Goal: Navigation & Orientation: Find specific page/section

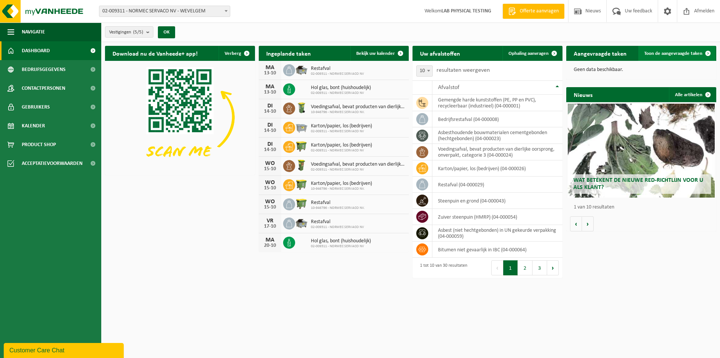
click at [673, 52] on span "Toon de aangevraagde taken" at bounding box center [674, 53] width 58 height 5
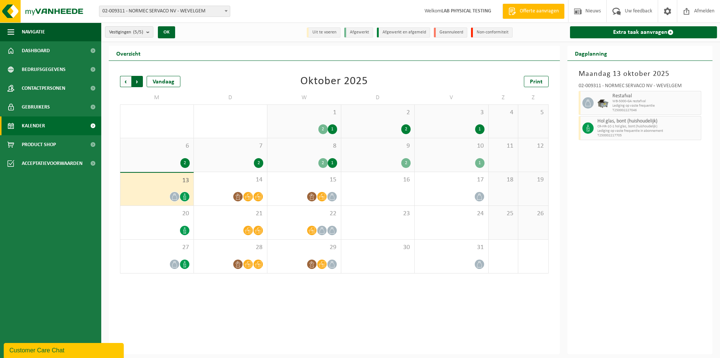
click at [128, 81] on span "Vorige" at bounding box center [125, 81] width 11 height 11
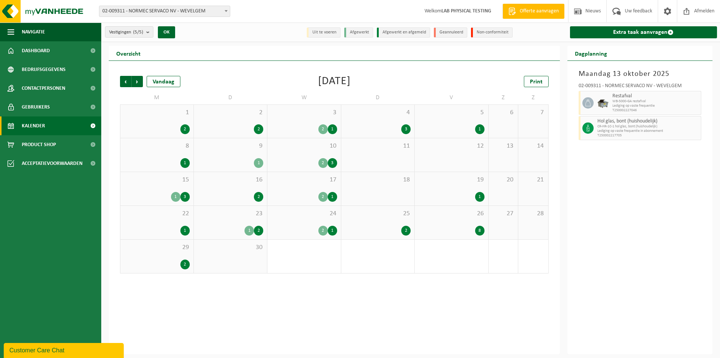
click at [184, 128] on div "2" at bounding box center [184, 129] width 9 height 10
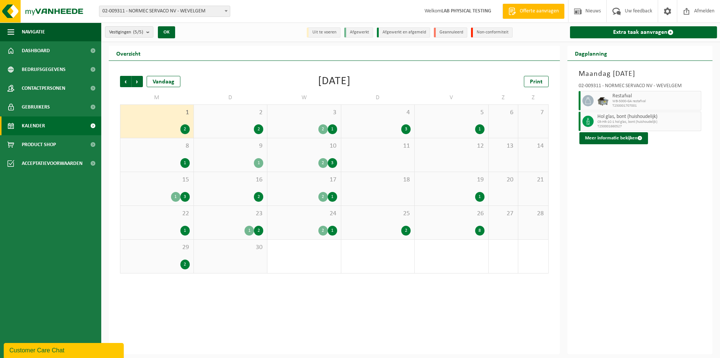
click at [210, 126] on div "2" at bounding box center [231, 129] width 66 height 10
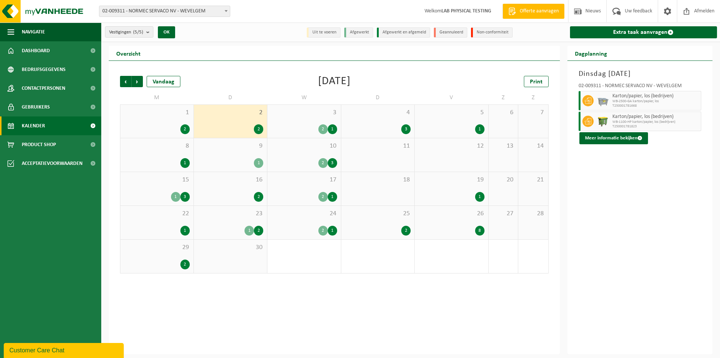
click at [302, 129] on div "2 1" at bounding box center [304, 129] width 66 height 10
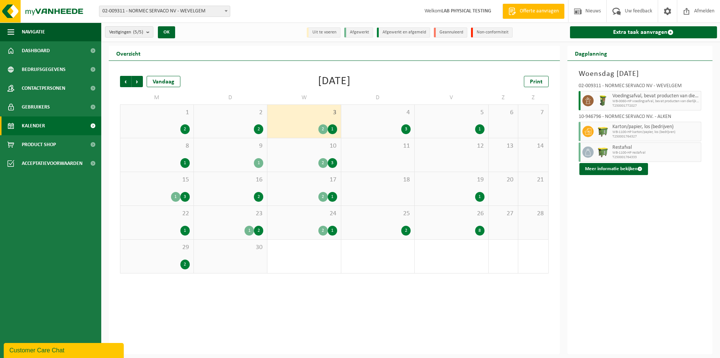
click at [173, 260] on div "2" at bounding box center [157, 264] width 66 height 10
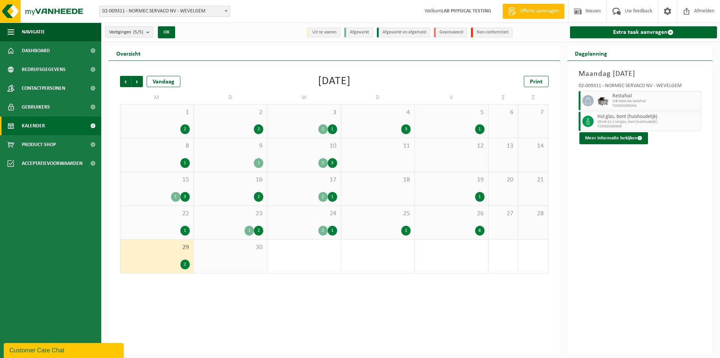
click at [467, 224] on div "26 8" at bounding box center [452, 222] width 74 height 33
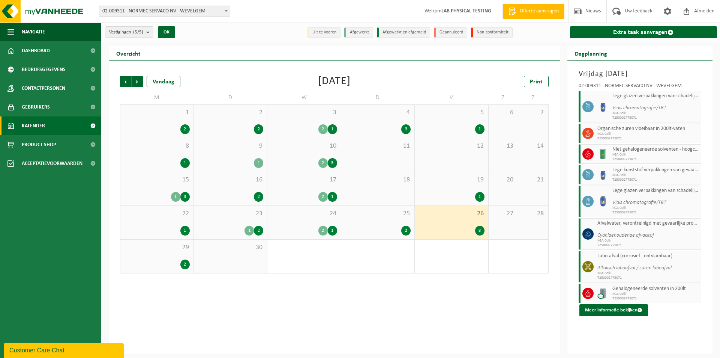
click at [376, 218] on div "25 2" at bounding box center [378, 222] width 74 height 33
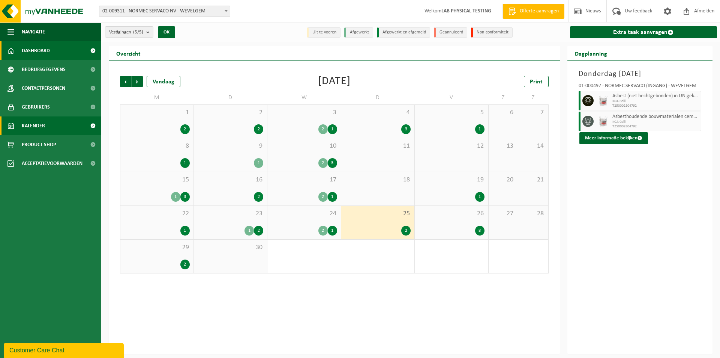
click at [50, 48] on link "Dashboard" at bounding box center [50, 50] width 101 height 19
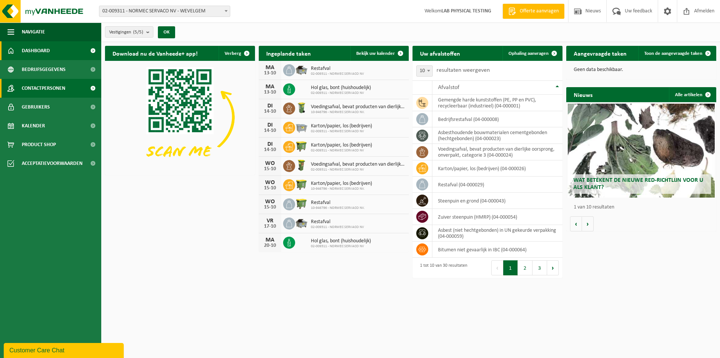
click at [41, 90] on span "Contactpersonen" at bounding box center [44, 88] width 44 height 19
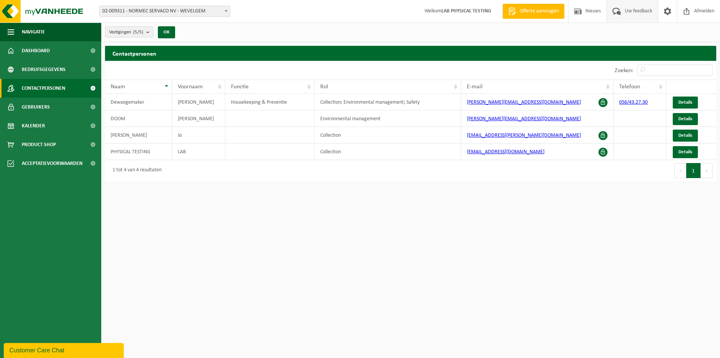
click at [633, 13] on span "Uw feedback" at bounding box center [638, 11] width 31 height 22
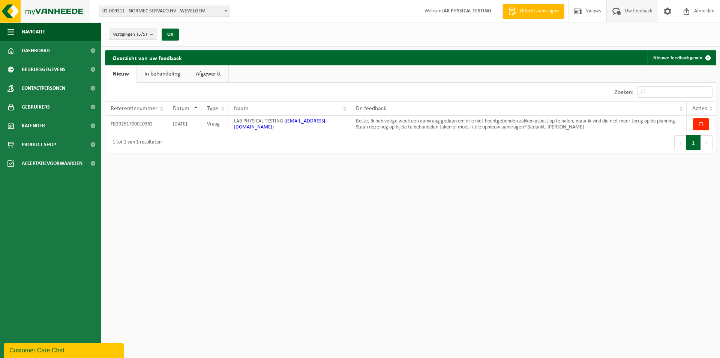
click at [6, 11] on img at bounding box center [45, 11] width 90 height 23
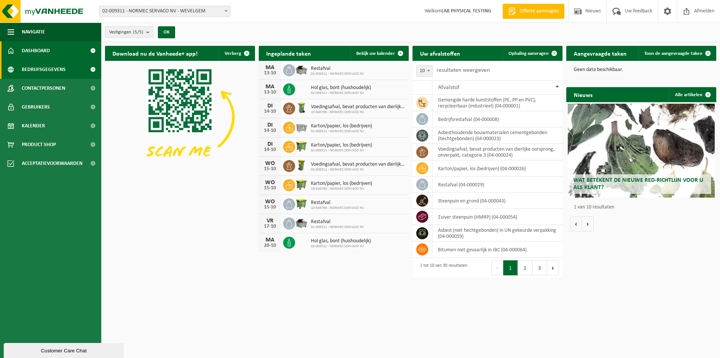
click at [35, 65] on span "Bedrijfsgegevens" at bounding box center [44, 69] width 44 height 19
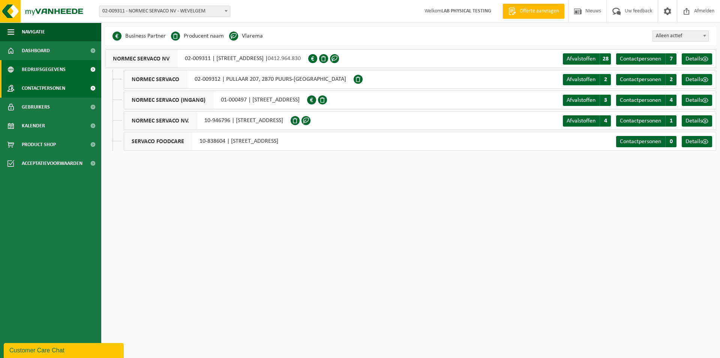
click at [29, 91] on span "Contactpersonen" at bounding box center [44, 88] width 44 height 19
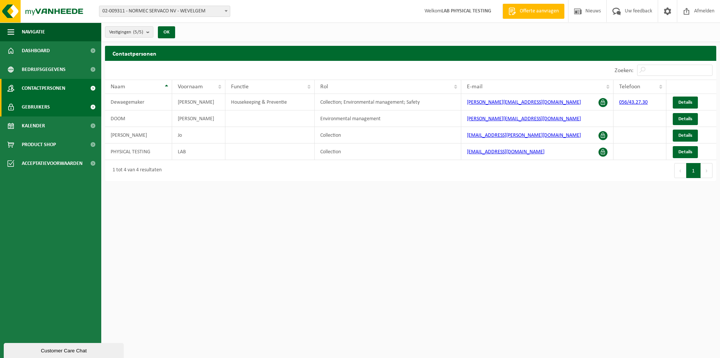
click at [33, 110] on span "Gebruikers" at bounding box center [36, 107] width 28 height 19
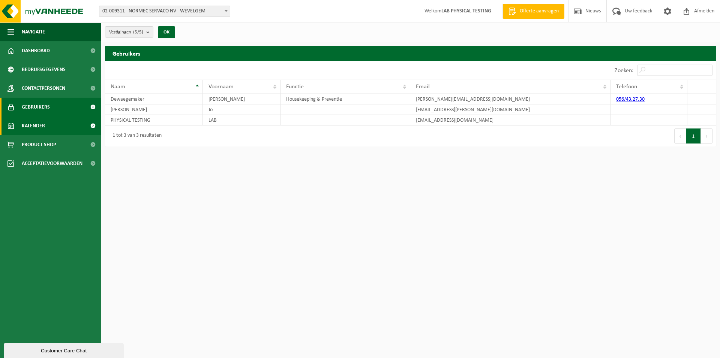
click at [34, 125] on span "Kalender" at bounding box center [33, 125] width 23 height 19
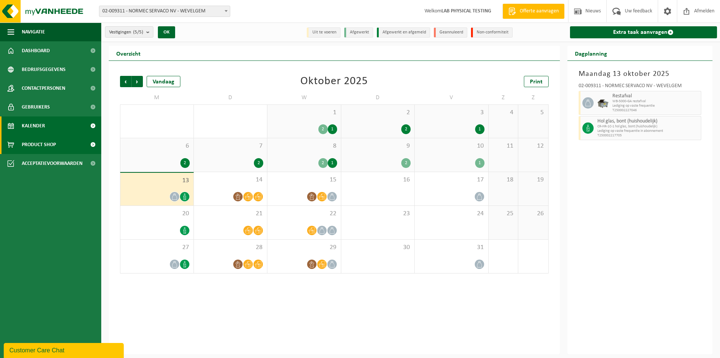
click at [38, 143] on span "Product Shop" at bounding box center [39, 144] width 34 height 19
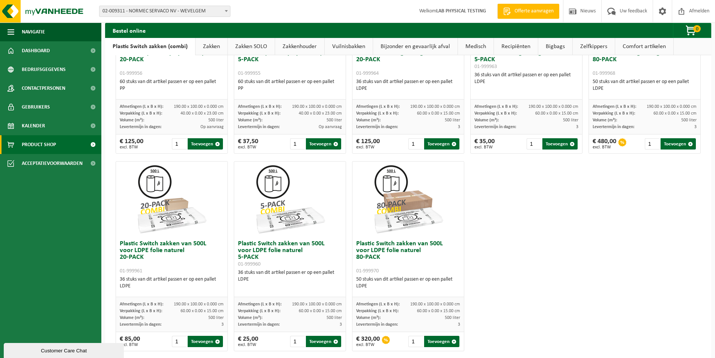
scroll to position [347, 0]
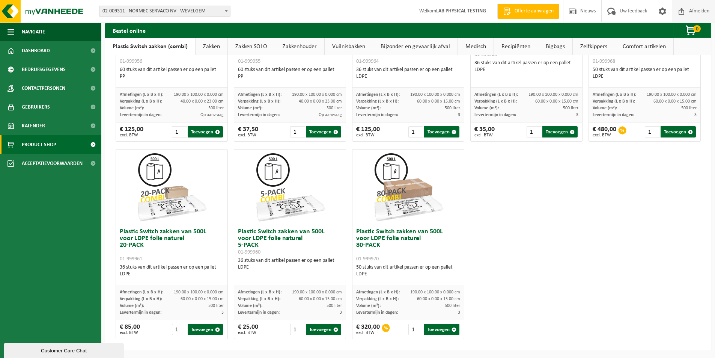
click at [706, 9] on span "Afmelden" at bounding box center [699, 11] width 24 height 22
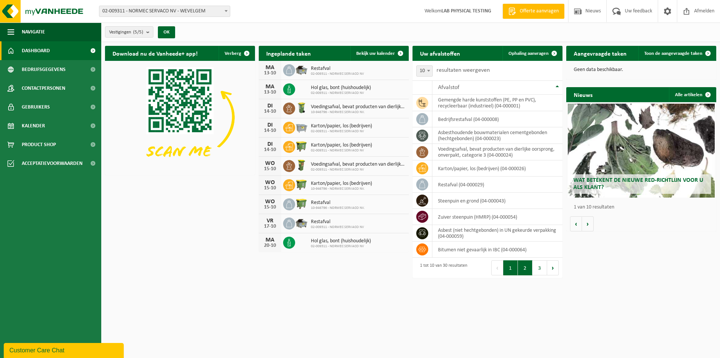
click at [526, 268] on button "2" at bounding box center [525, 267] width 15 height 15
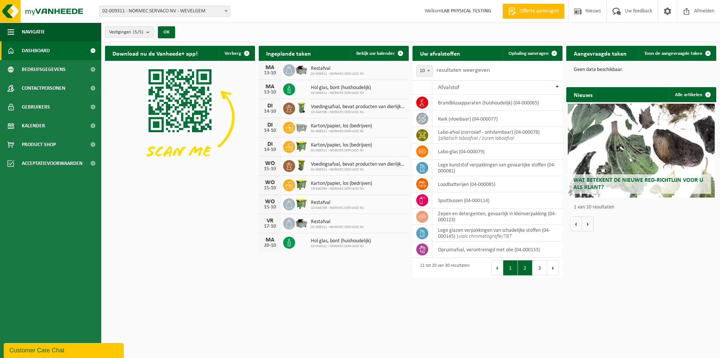
click at [514, 269] on button "1" at bounding box center [511, 267] width 15 height 15
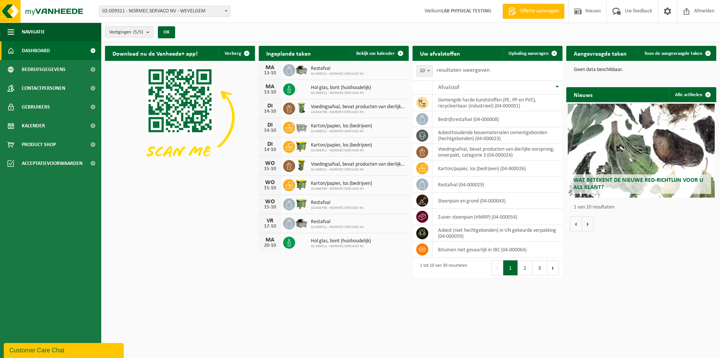
click at [516, 296] on html "Vestiging: 02-009311 - NORMEC SERVACO NV - WEVELGEM 02-009312 - NORMEC SERVACO …" at bounding box center [360, 179] width 720 height 358
click at [672, 49] on link "Toon de aangevraagde taken" at bounding box center [677, 53] width 77 height 15
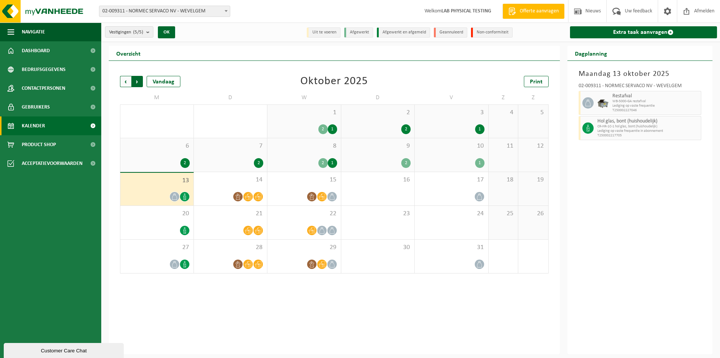
click at [126, 81] on span "Vorige" at bounding box center [125, 81] width 11 height 11
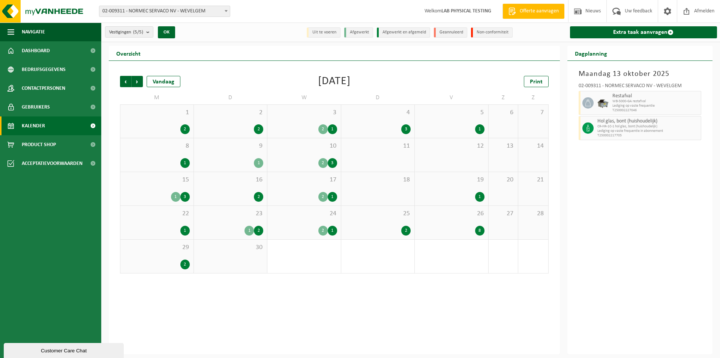
click at [385, 221] on div "25 2" at bounding box center [378, 222] width 74 height 33
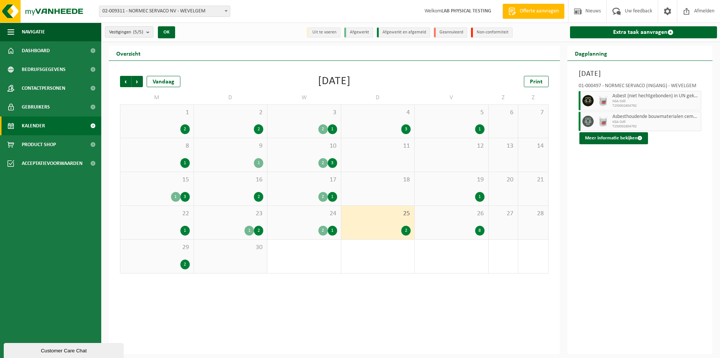
click at [667, 139] on div "Meer informatie bekijken" at bounding box center [640, 138] width 123 height 12
click at [613, 140] on button "Meer informatie bekijken" at bounding box center [614, 138] width 69 height 12
